Goal: Register for event/course

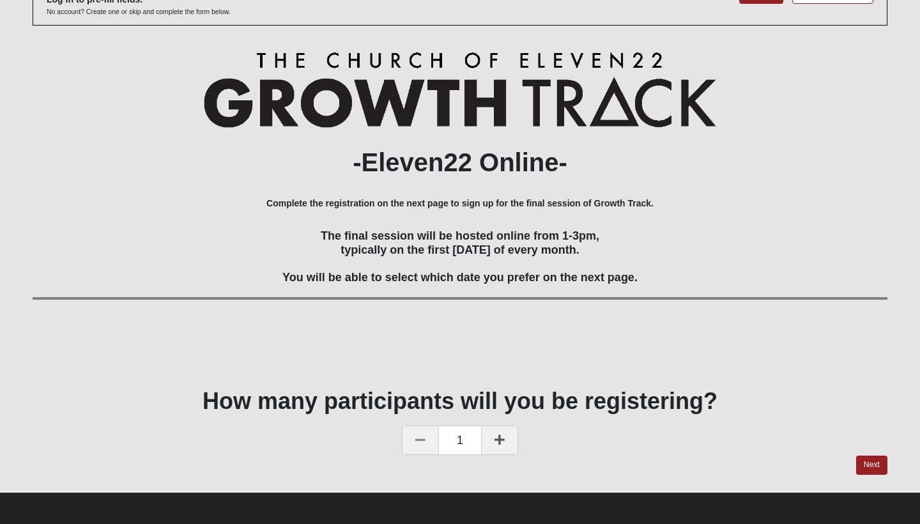
scroll to position [93, 0]
click at [873, 461] on link "Next" at bounding box center [871, 465] width 31 height 19
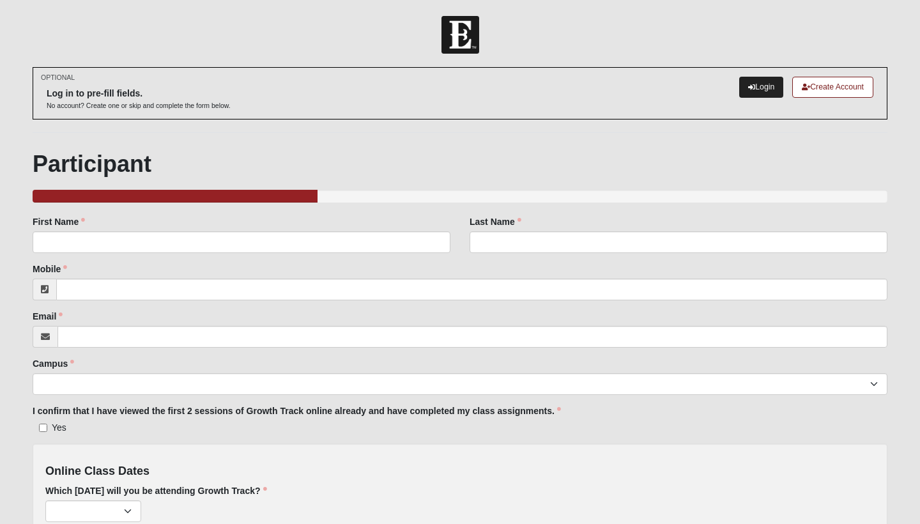
click at [756, 86] on link "Login" at bounding box center [761, 87] width 44 height 21
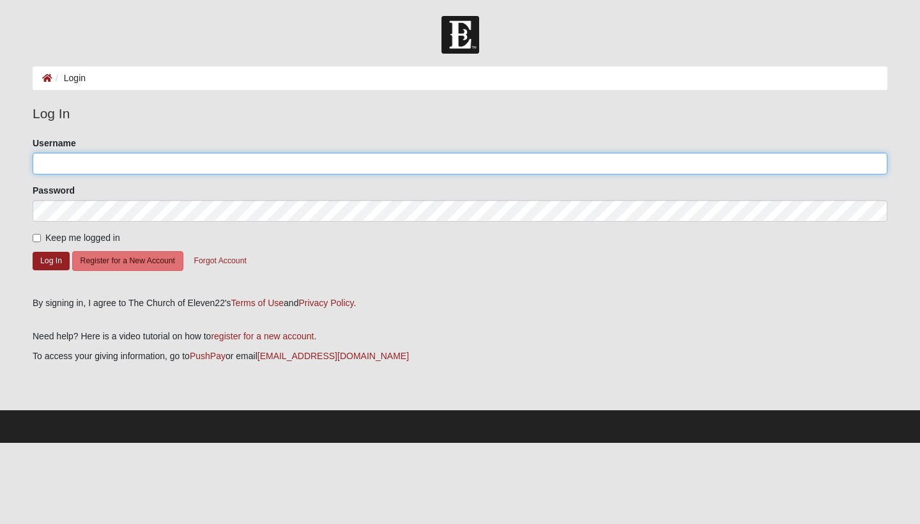
type input "azackw@yahoo.com"
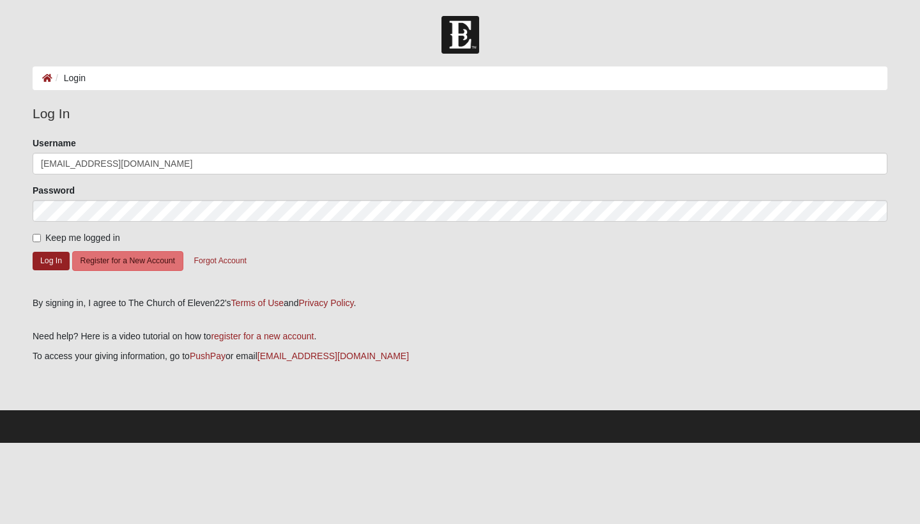
click at [35, 237] on input "Keep me logged in" at bounding box center [37, 238] width 8 height 8
checkbox input "true"
click at [43, 252] on button "Log In" at bounding box center [51, 261] width 37 height 19
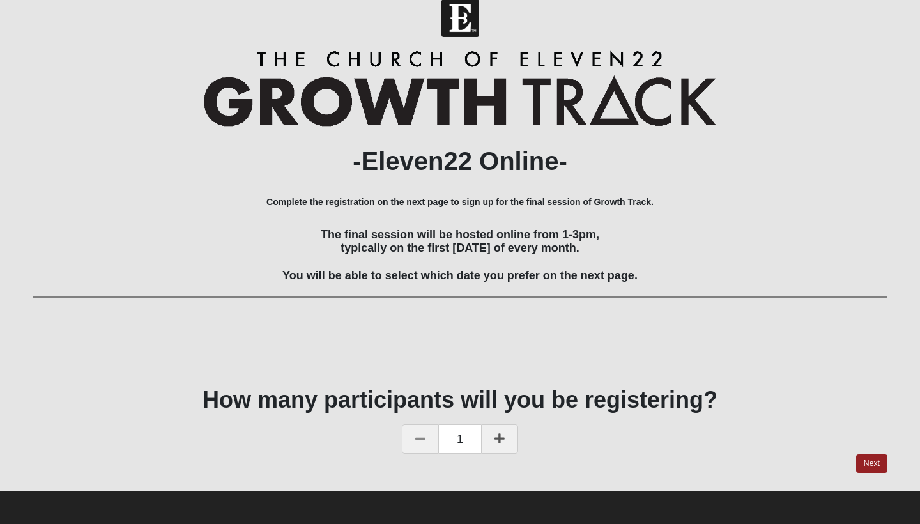
scroll to position [15, 0]
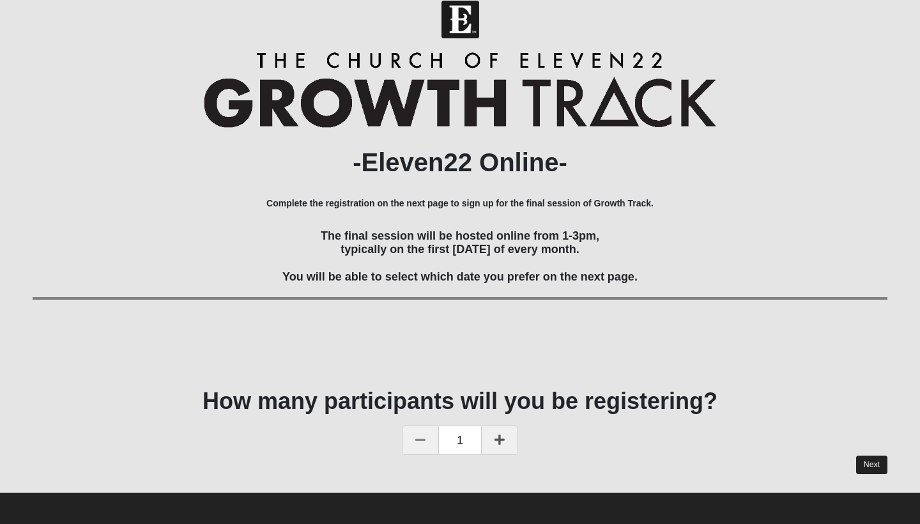
click at [880, 464] on link "Next" at bounding box center [871, 464] width 31 height 19
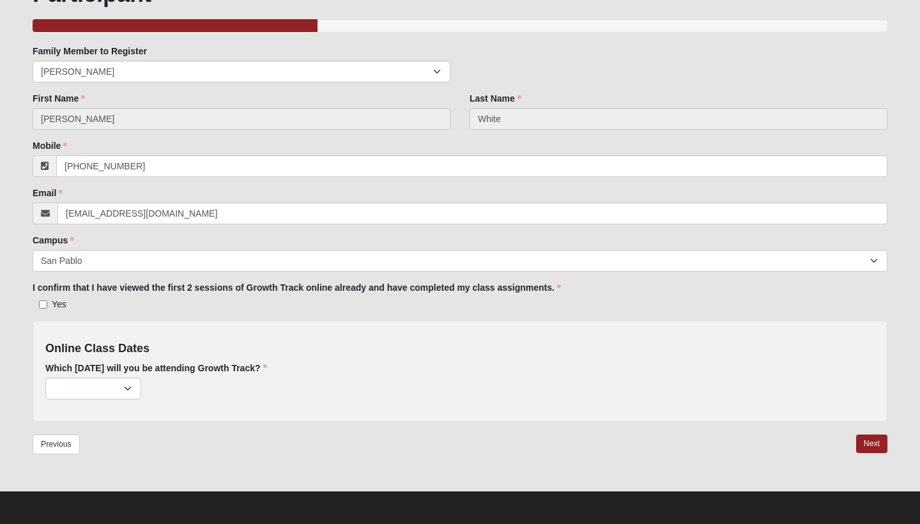
scroll to position [104, 0]
select select "759"
click at [874, 446] on link "Next" at bounding box center [871, 443] width 31 height 19
click at [877, 444] on link "Next" at bounding box center [871, 443] width 31 height 19
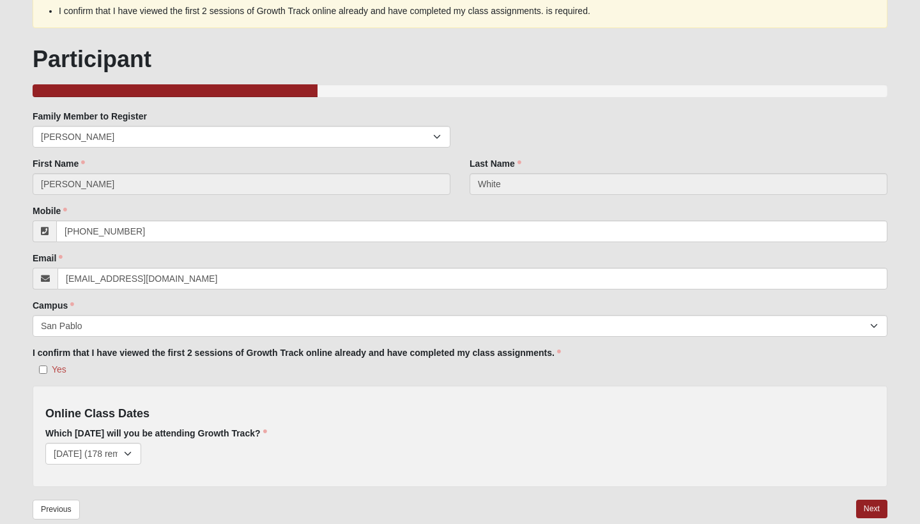
scroll to position [98, 0]
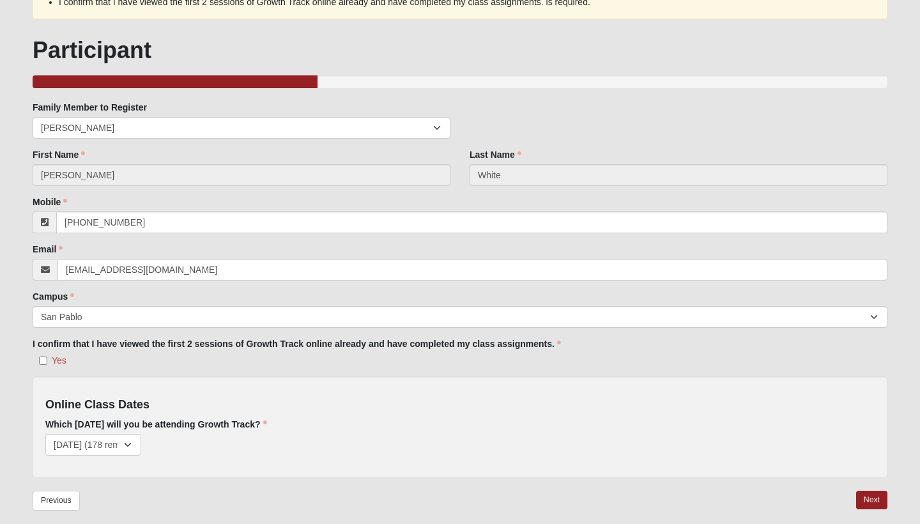
click at [41, 359] on input "Yes" at bounding box center [43, 360] width 8 height 8
checkbox input "true"
click at [876, 494] on link "Next" at bounding box center [871, 500] width 31 height 19
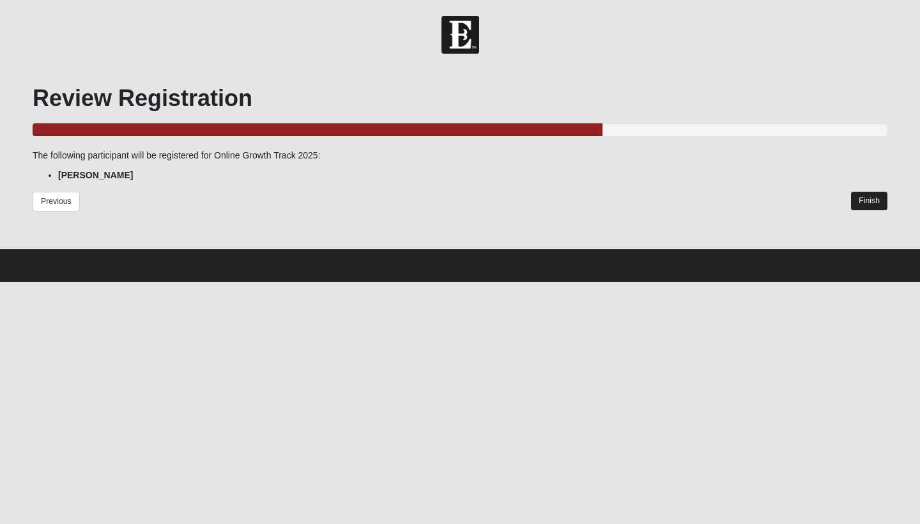
click at [868, 201] on link "Finish" at bounding box center [869, 201] width 36 height 19
